Goal: Task Accomplishment & Management: Complete application form

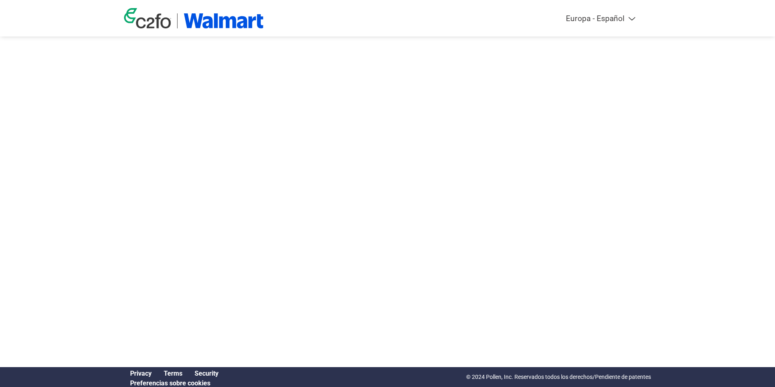
select select "es-ES"
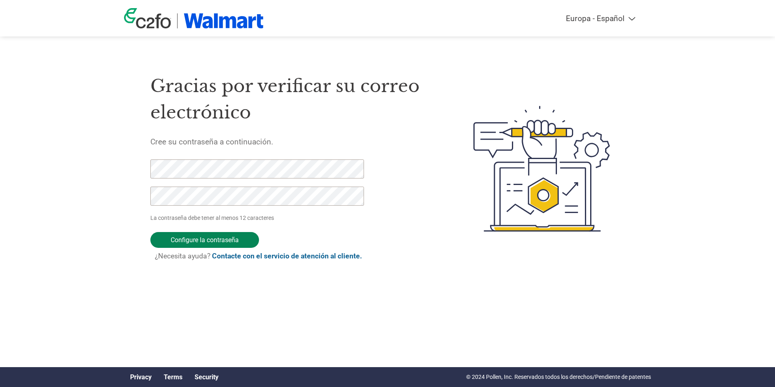
click at [223, 237] on input "Configure la contraseña" at bounding box center [204, 240] width 109 height 16
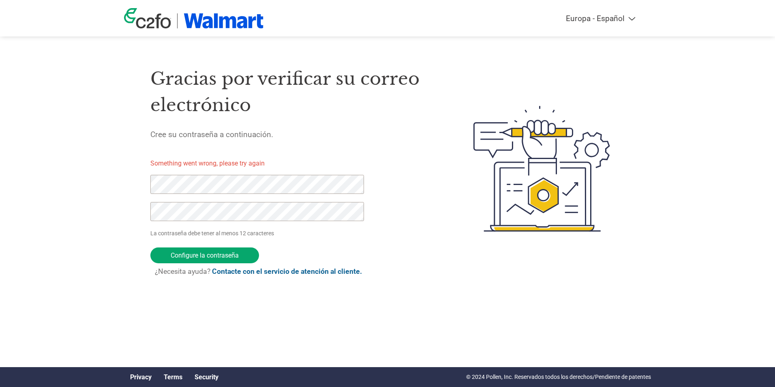
click at [269, 272] on link "Contacte con el servicio de atención al cliente." at bounding box center [287, 271] width 150 height 8
